Goal: Find specific page/section: Find specific page/section

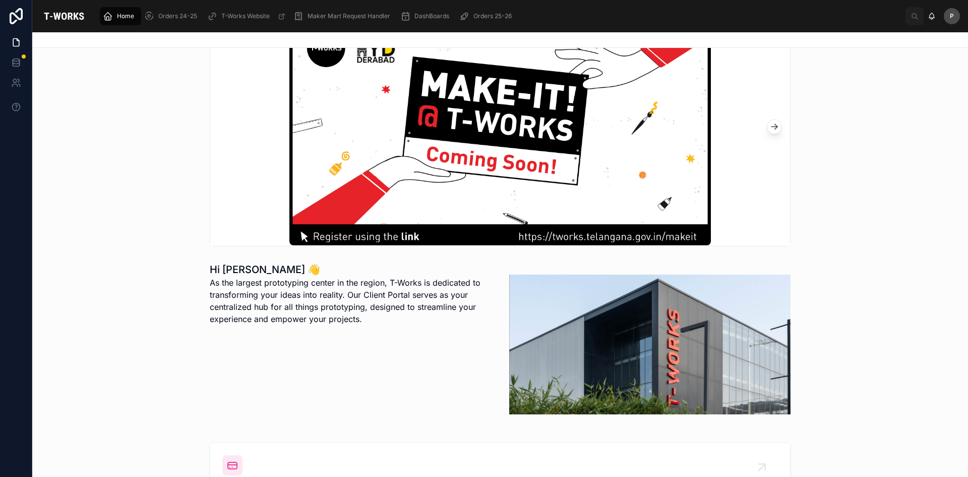
scroll to position [151, 0]
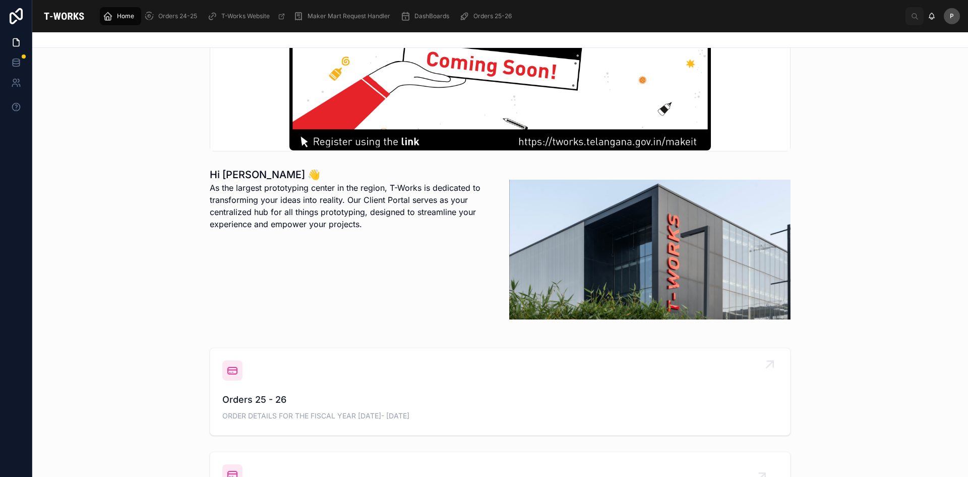
click at [252, 397] on span "Orders 25 - 26" at bounding box center [500, 399] width 556 height 14
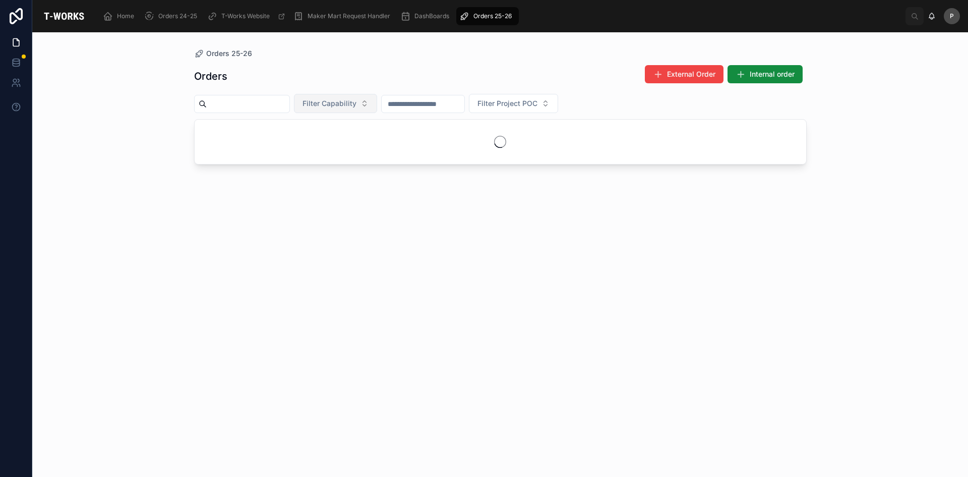
click at [357, 108] on span "Filter Capability" at bounding box center [330, 103] width 54 height 10
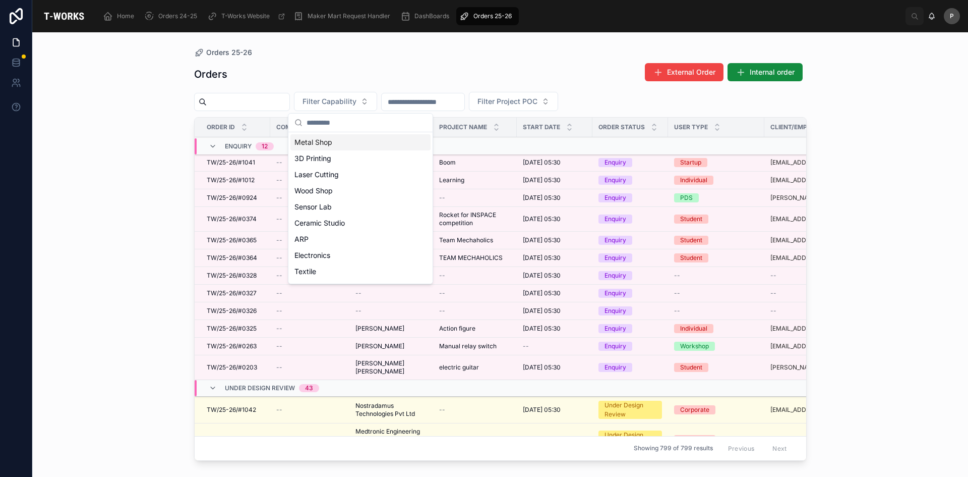
click at [323, 144] on div "Metal Shop" at bounding box center [361, 142] width 140 height 16
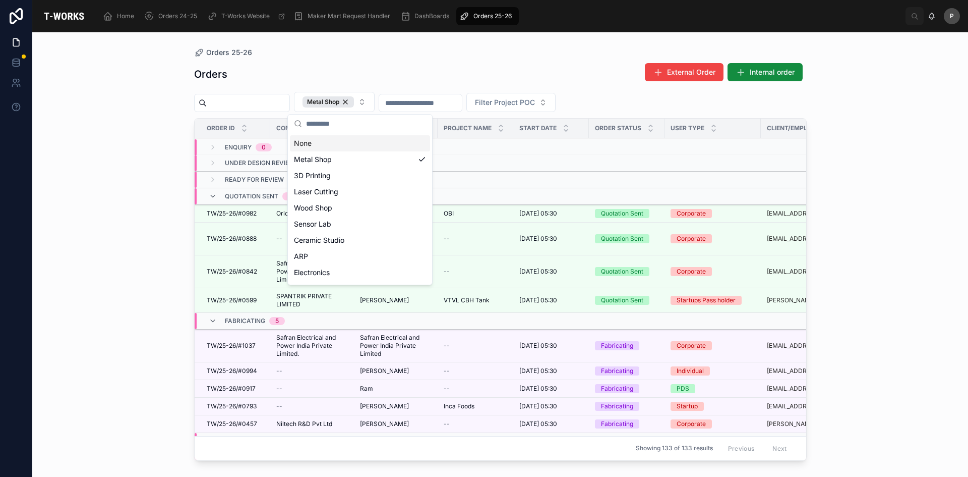
click at [132, 200] on div "Orders 25-26 Orders External Order Internal order Metal Shop Filter Project POC…" at bounding box center [500, 254] width 936 height 444
